Goal: Information Seeking & Learning: Learn about a topic

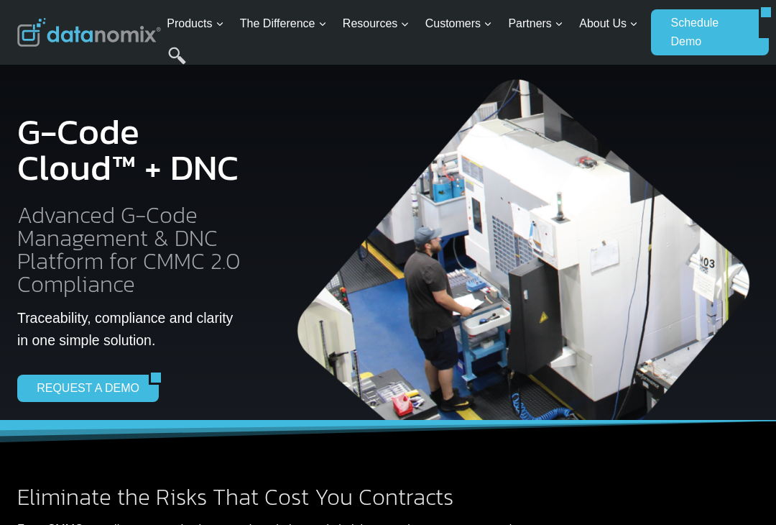
scroll to position [2559, 0]
